Goal: Information Seeking & Learning: Learn about a topic

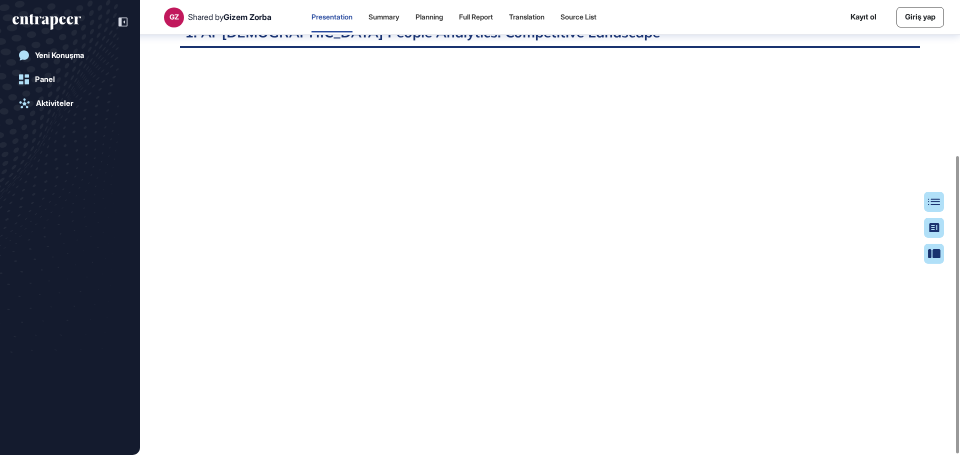
scroll to position [239, 0]
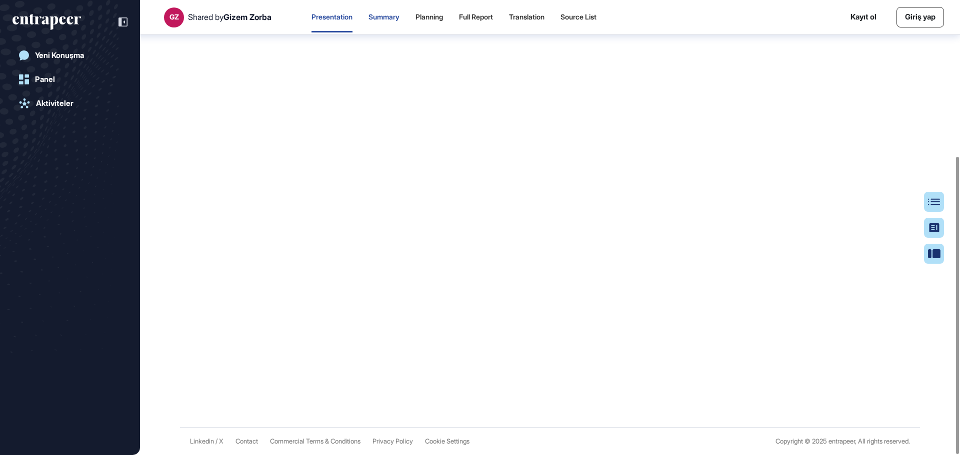
click at [394, 17] on div "Summary" at bounding box center [383, 17] width 31 height 8
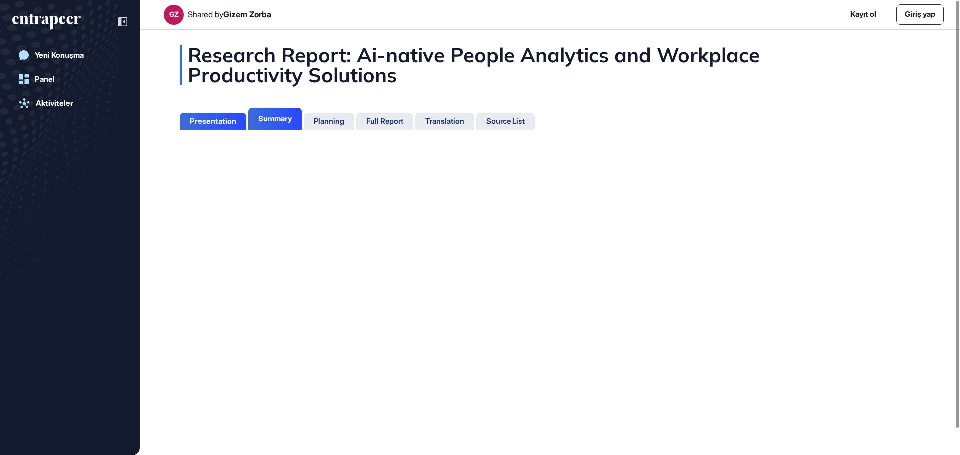
scroll to position [4, 0]
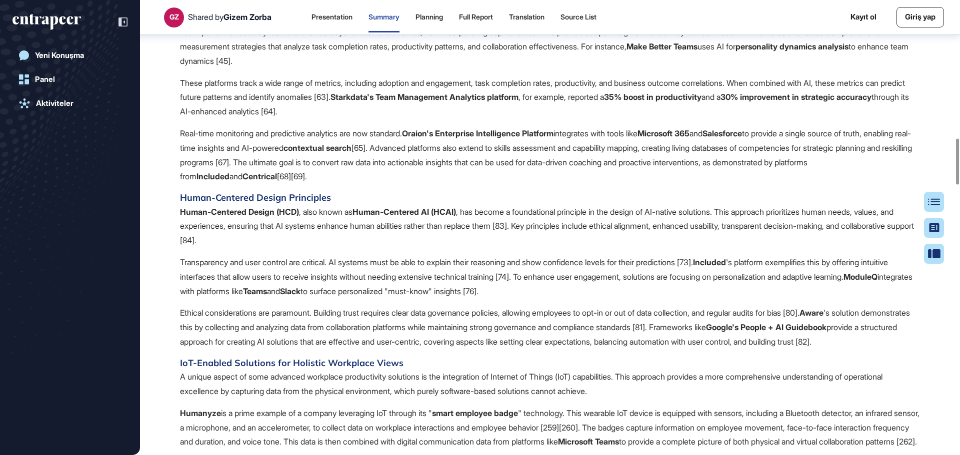
scroll to position [1454, 0]
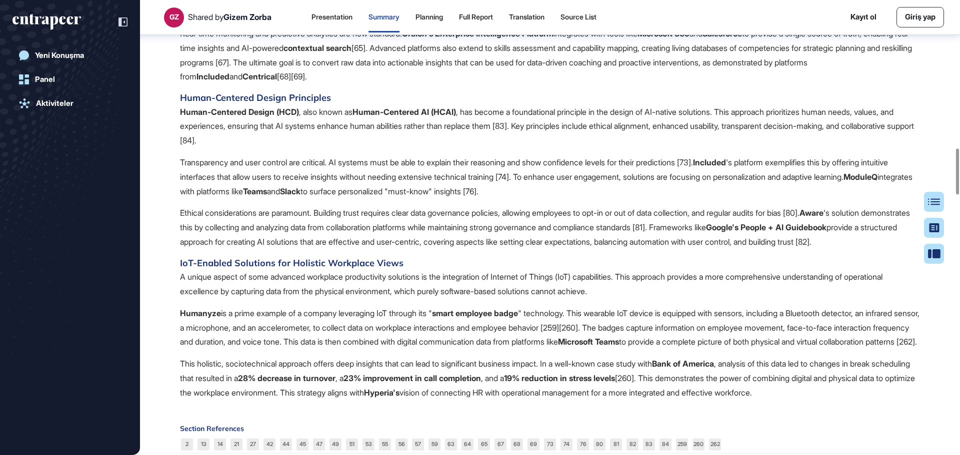
click at [27, 174] on div "Yeni Konuşma Panel Aktiviteler" at bounding box center [69, 237] width 115 height 385
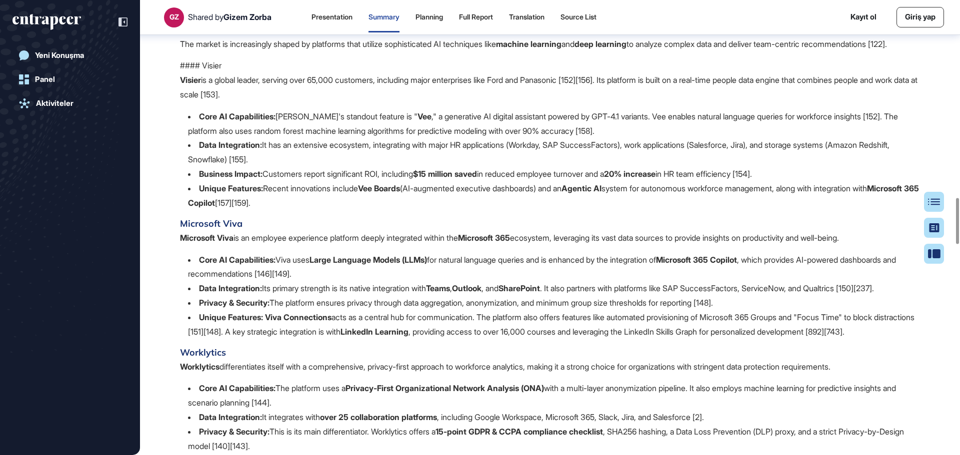
scroll to position [1954, 0]
click at [462, 209] on li "Unique Features: Recent innovations include Vee Boards (AI-augmented executive …" at bounding box center [554, 194] width 732 height 29
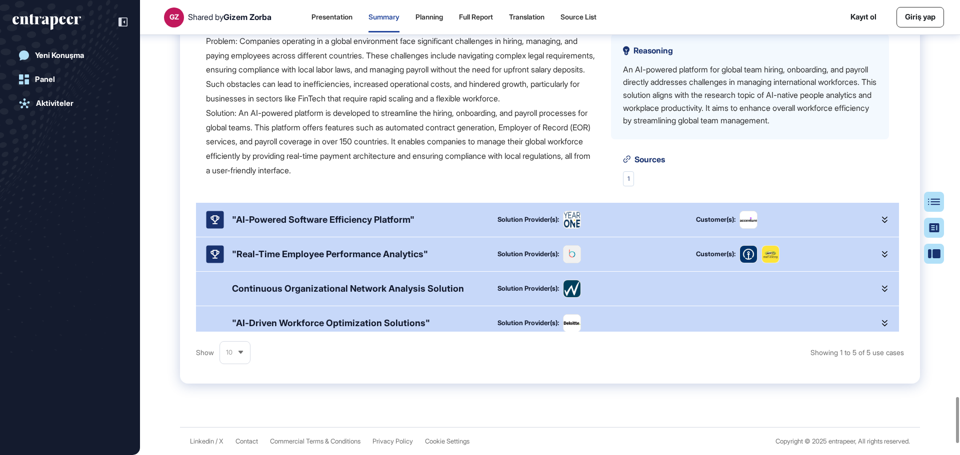
scroll to position [0, 0]
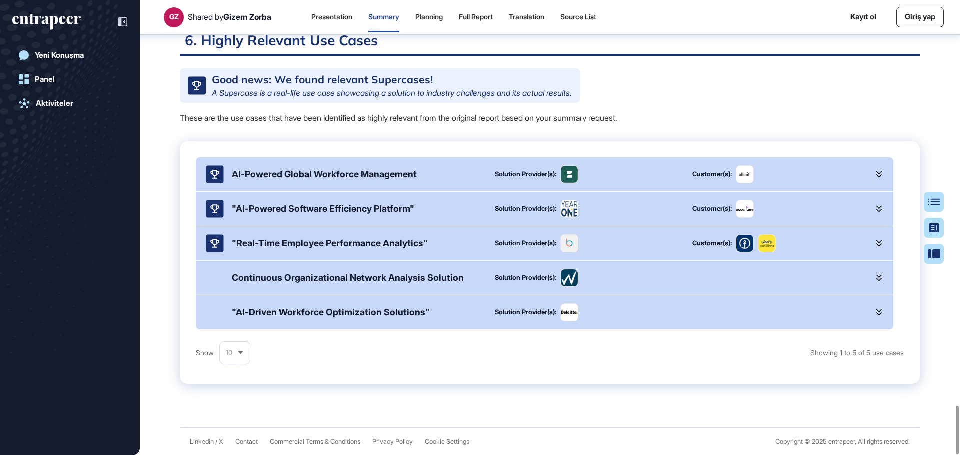
scroll to position [3816, 0]
click at [877, 211] on icon at bounding box center [878, 208] width 5 height 7
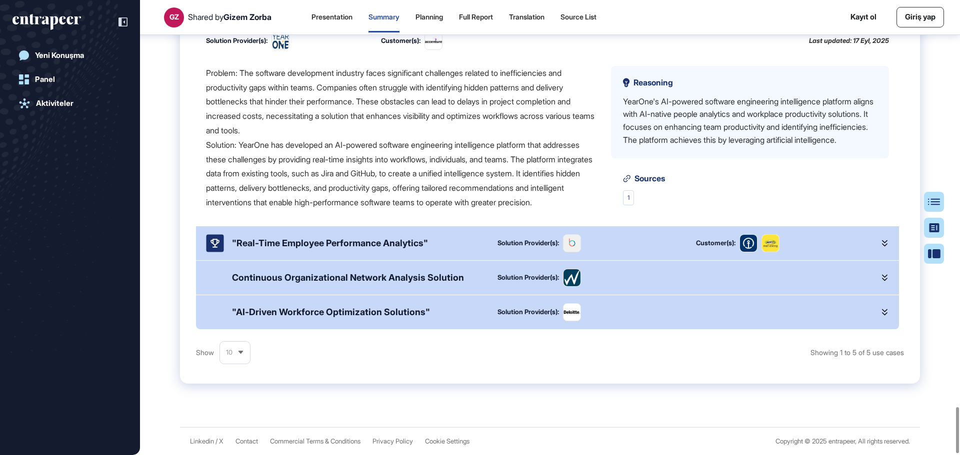
scroll to position [4003, 0]
click at [883, 252] on div at bounding box center [885, 243] width 8 height 18
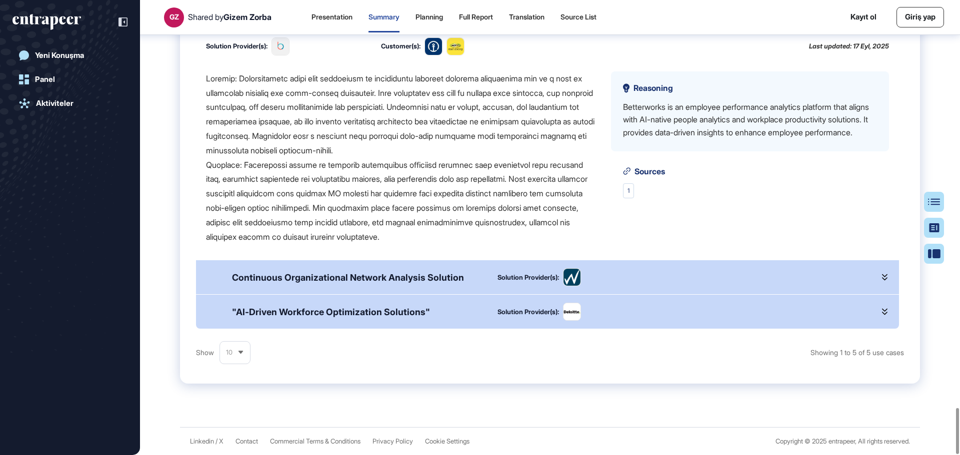
scroll to position [4012, 0]
click at [881, 282] on div at bounding box center [885, 277] width 8 height 18
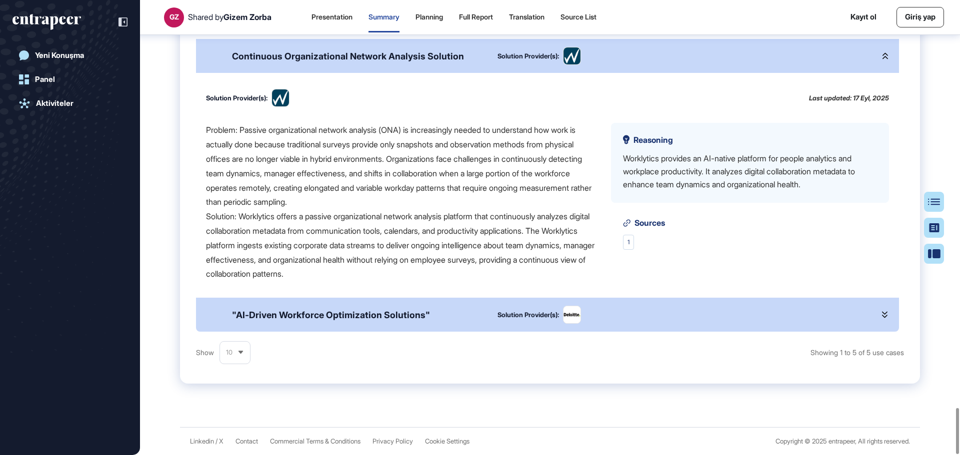
scroll to position [492, 0]
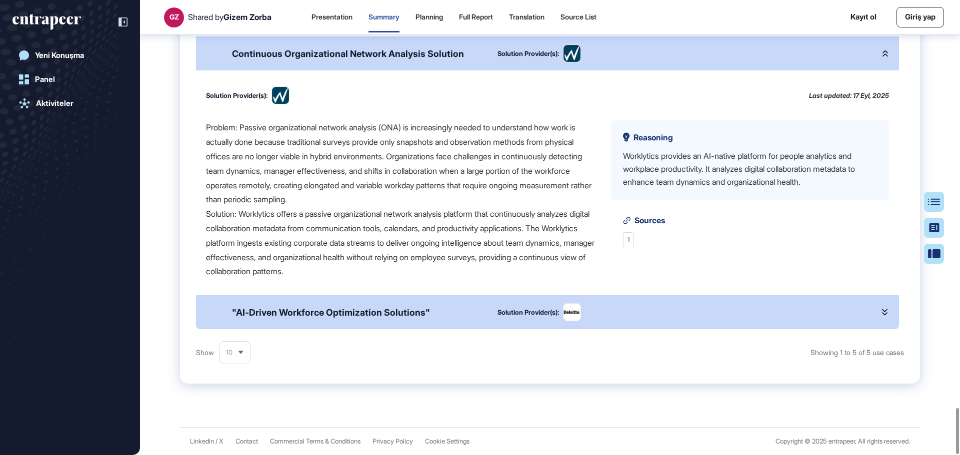
click at [882, 311] on icon at bounding box center [884, 312] width 5 height 7
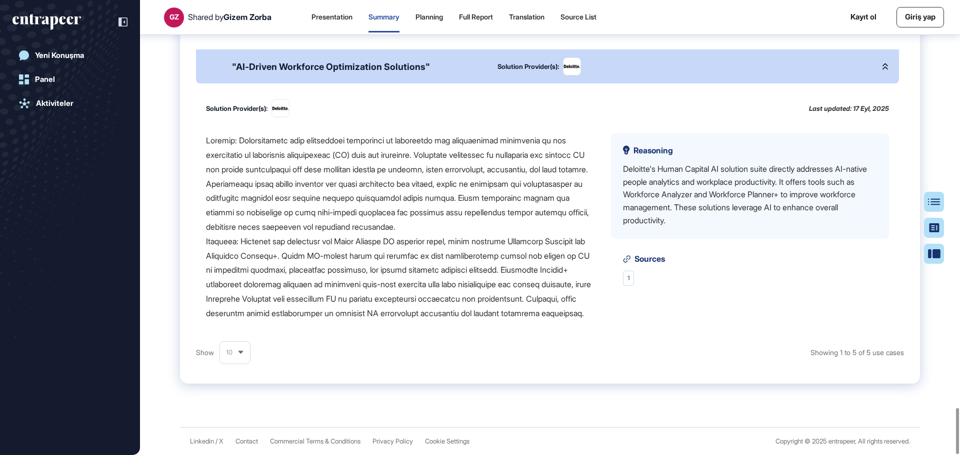
scroll to position [759, 0]
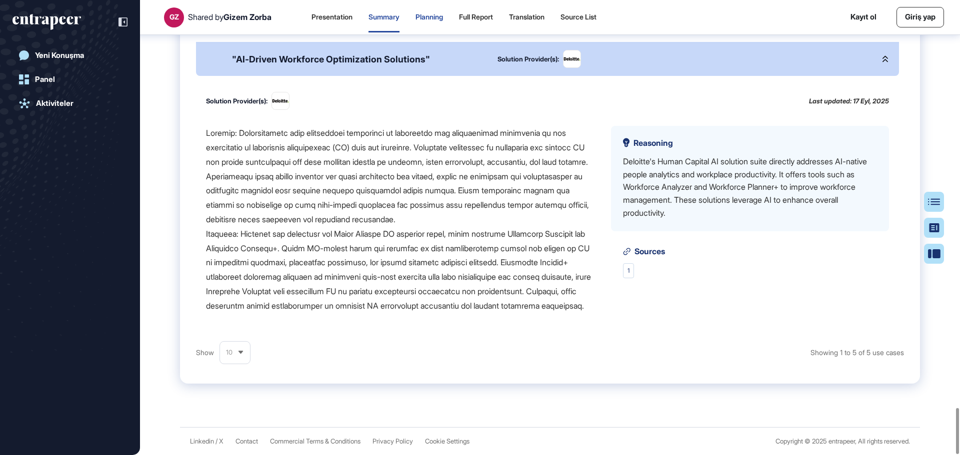
click at [443, 16] on div "Planning" at bounding box center [428, 17] width 27 height 8
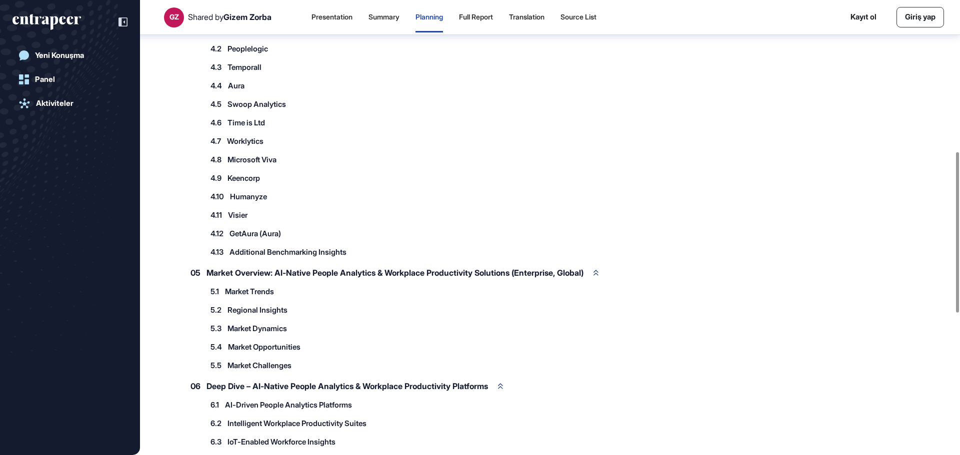
scroll to position [330, 0]
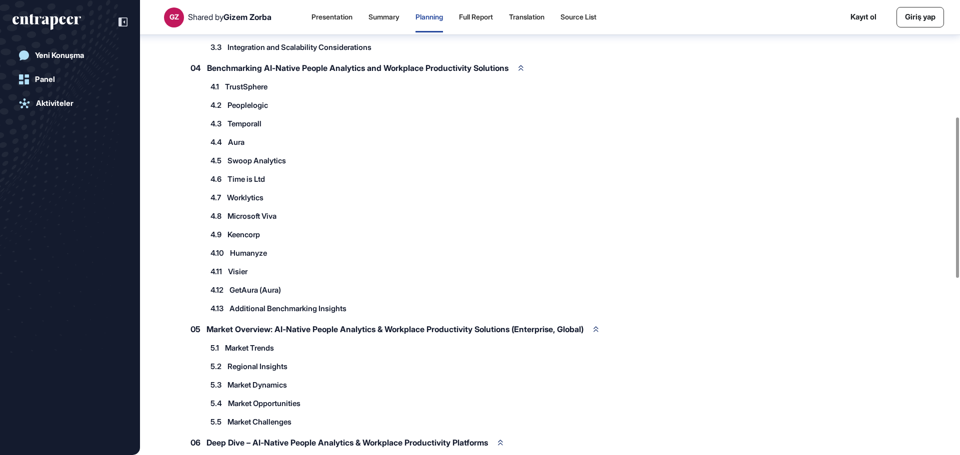
click at [325, 312] on span "Additional Benchmarking Insights" at bounding box center [287, 308] width 117 height 7
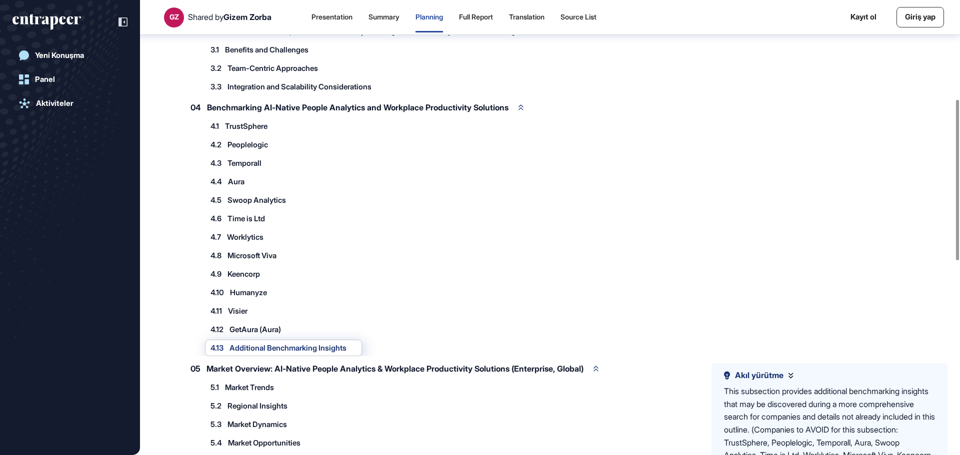
scroll to position [280, 0]
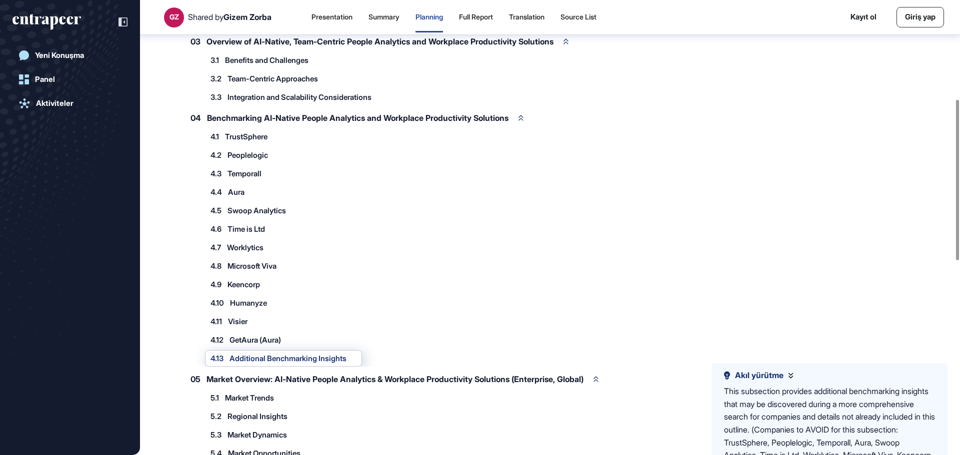
click at [262, 140] on span "TrustSphere" at bounding box center [246, 136] width 42 height 7
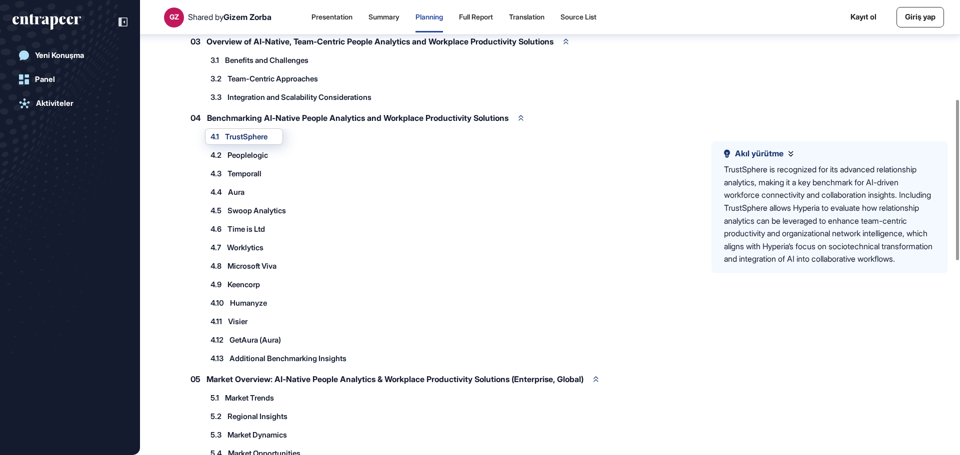
click at [257, 177] on span "Temporall" at bounding box center [244, 173] width 34 height 7
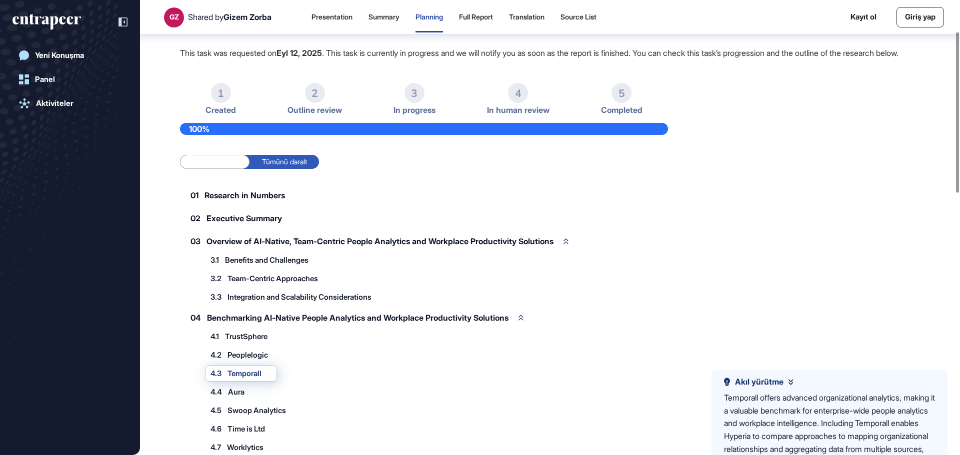
scroll to position [330, 0]
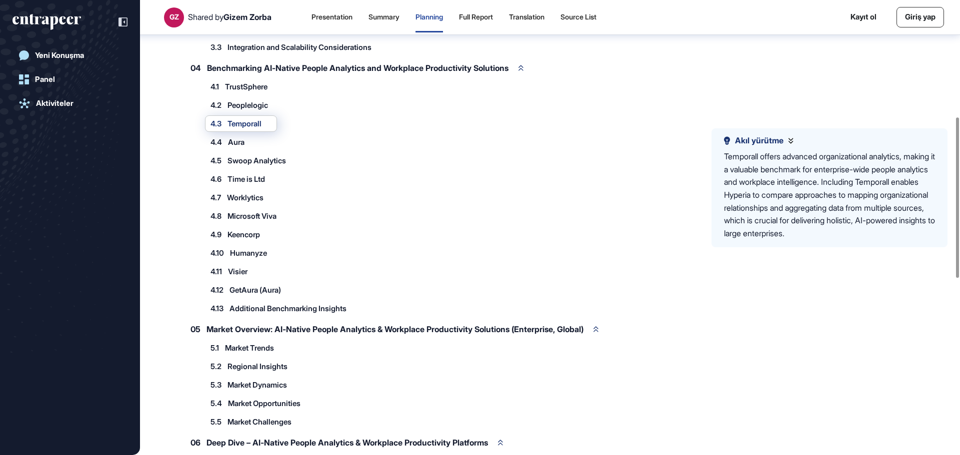
click at [256, 352] on span "Market Trends" at bounding box center [249, 347] width 49 height 7
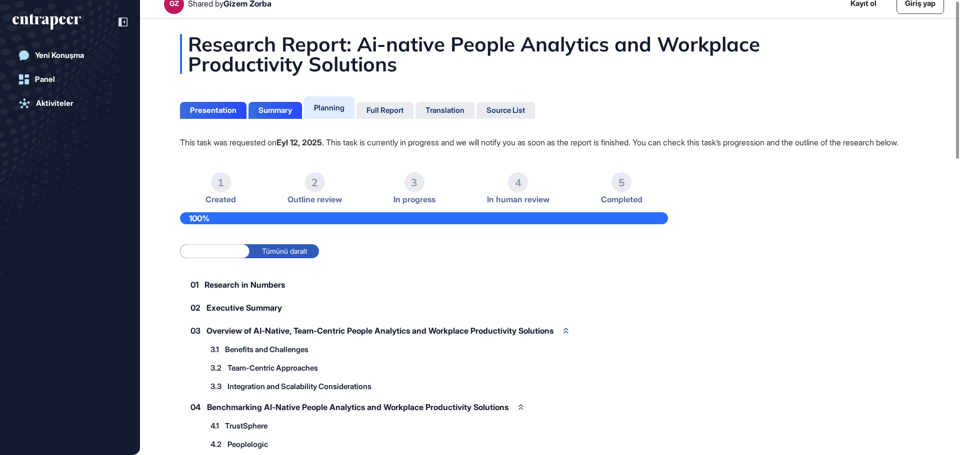
scroll to position [0, 0]
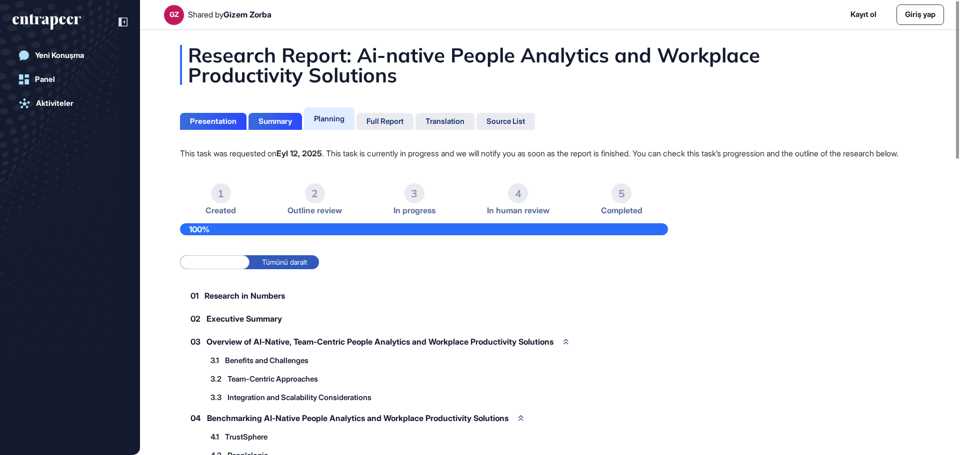
click at [521, 203] on div "4" at bounding box center [518, 193] width 20 height 20
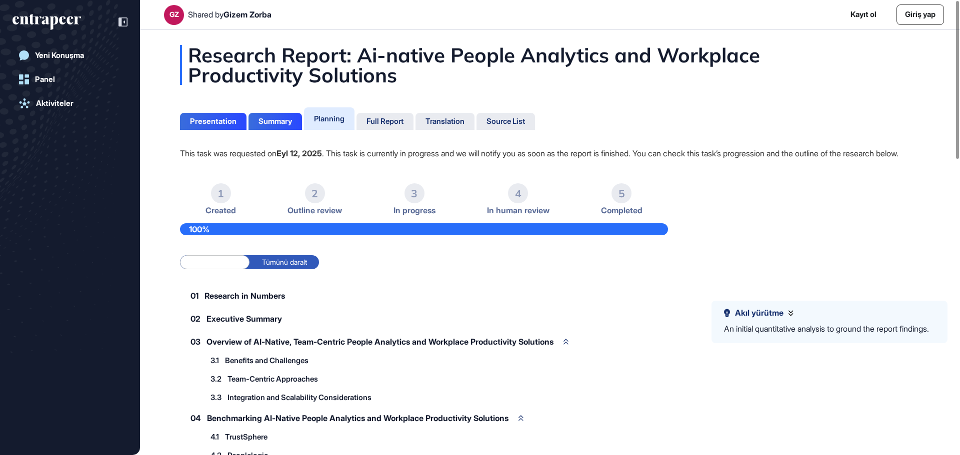
click at [305, 215] on li "2 Outline review" at bounding box center [314, 199] width 54 height 32
click at [407, 215] on span "In progress" at bounding box center [414, 210] width 42 height 9
click at [528, 215] on span "In human review" at bounding box center [518, 210] width 62 height 9
click at [638, 215] on span "Completed" at bounding box center [621, 210] width 41 height 9
click at [395, 123] on div "Full Report" at bounding box center [384, 121] width 37 height 9
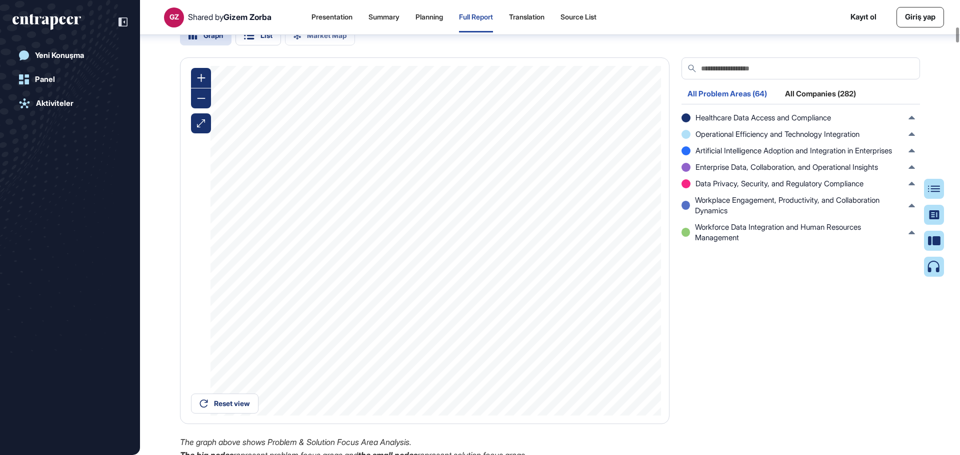
scroll to position [3479, 0]
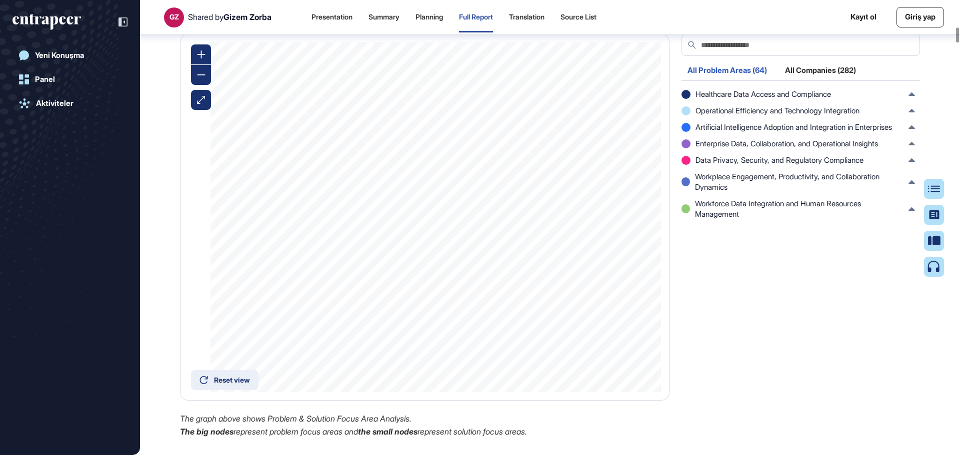
click at [225, 384] on div "Reset view" at bounding box center [232, 380] width 36 height 7
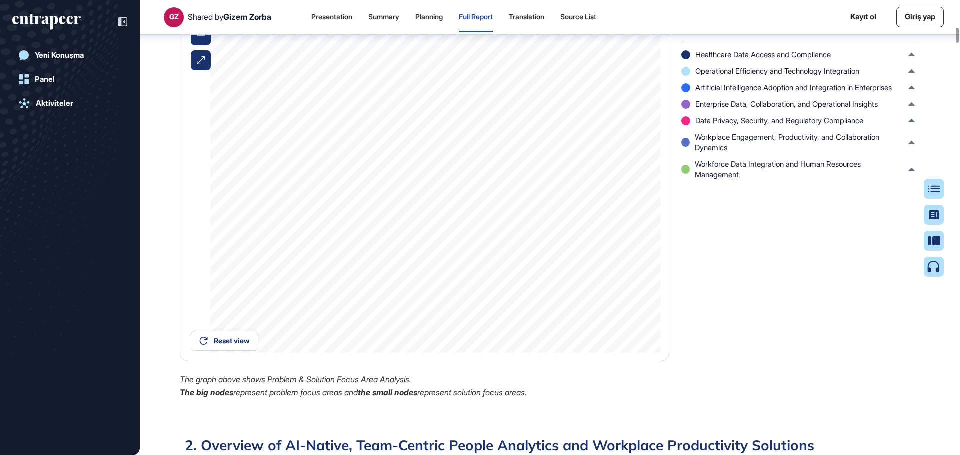
scroll to position [3529, 0]
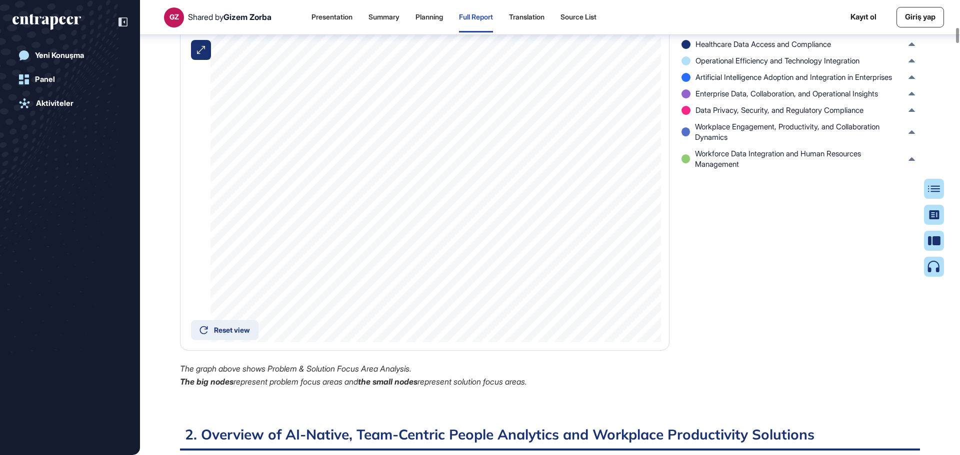
click at [231, 334] on div "Reset view" at bounding box center [232, 330] width 36 height 7
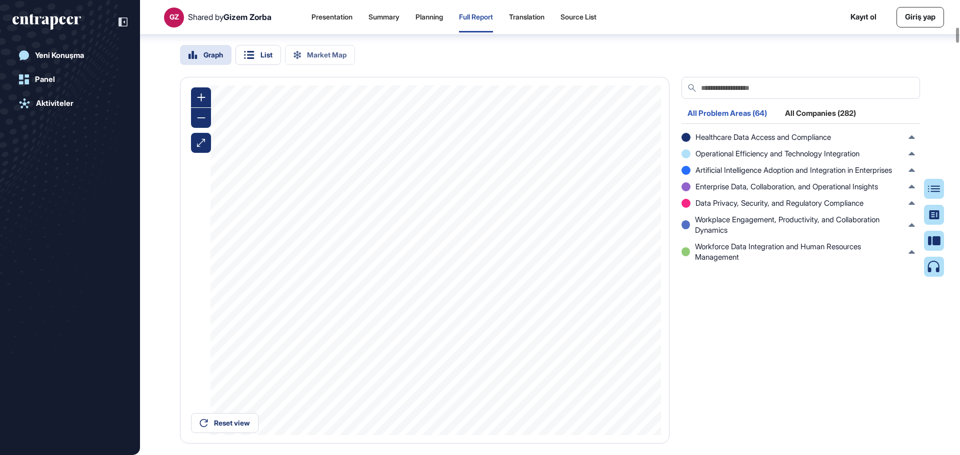
scroll to position [3429, 0]
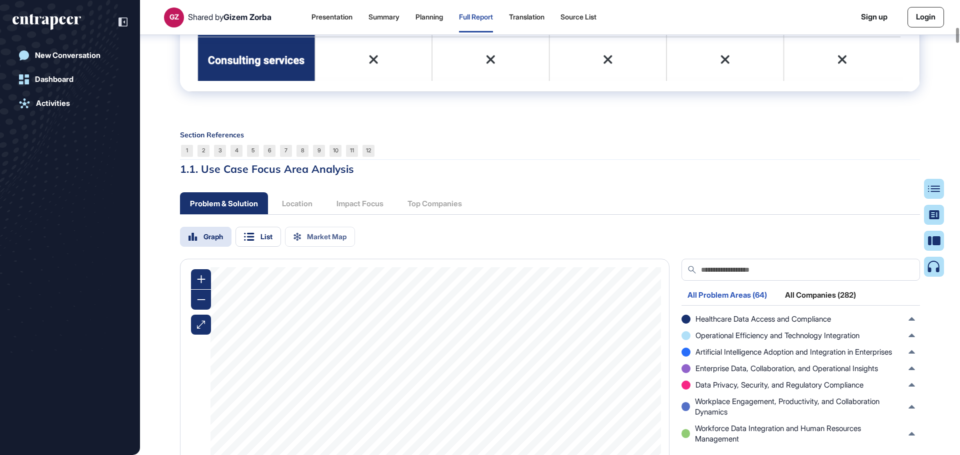
scroll to position [3504, 0]
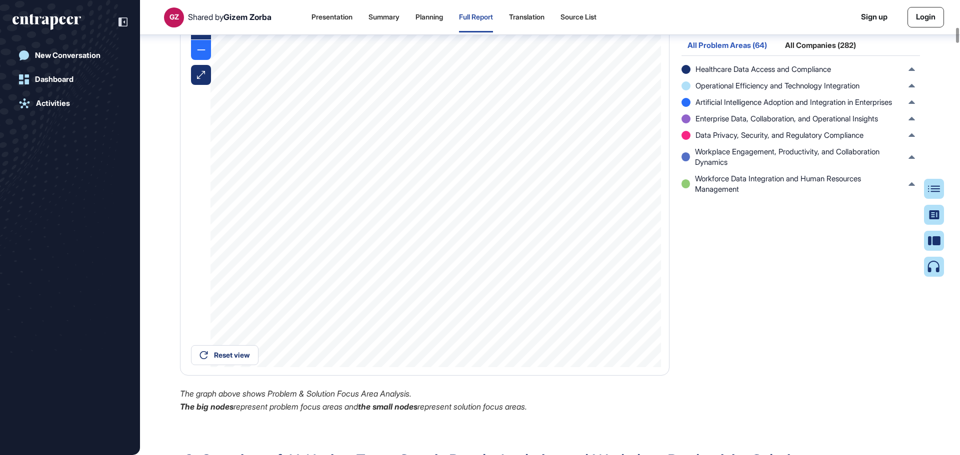
click at [201, 60] on div at bounding box center [201, 50] width 20 height 20
click at [203, 33] on icon at bounding box center [201, 29] width 8 height 8
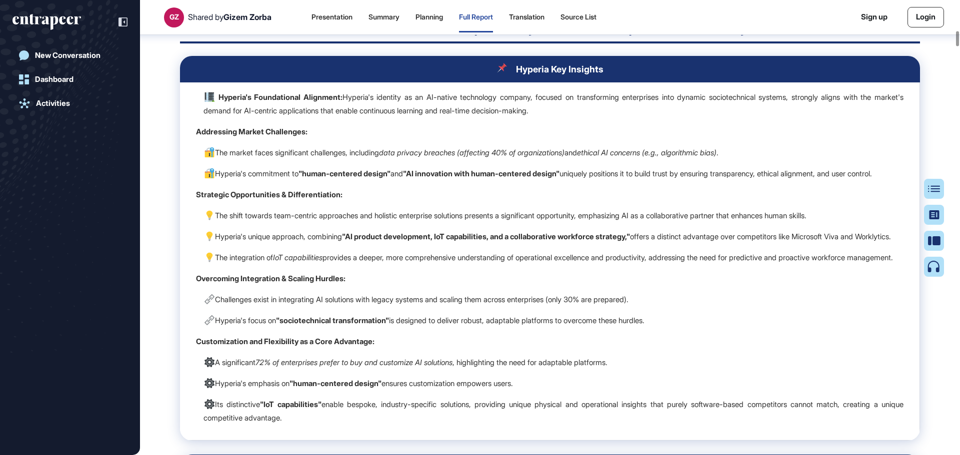
scroll to position [3953, 0]
